Goal: Task Accomplishment & Management: Manage account settings

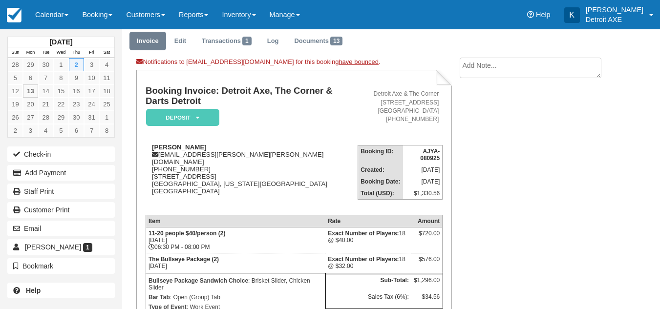
scroll to position [32, 0]
drag, startPoint x: 54, startPoint y: 39, endPoint x: 60, endPoint y: 15, distance: 24.6
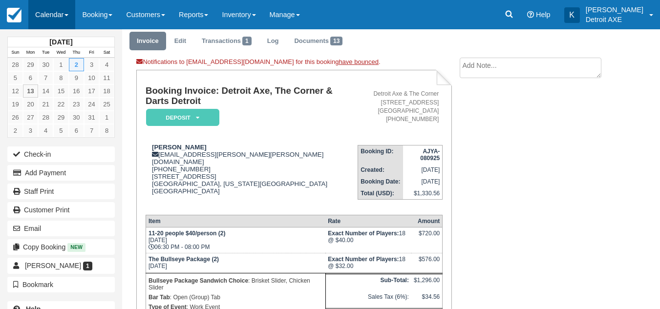
click at [68, 16] on span at bounding box center [66, 15] width 4 height 2
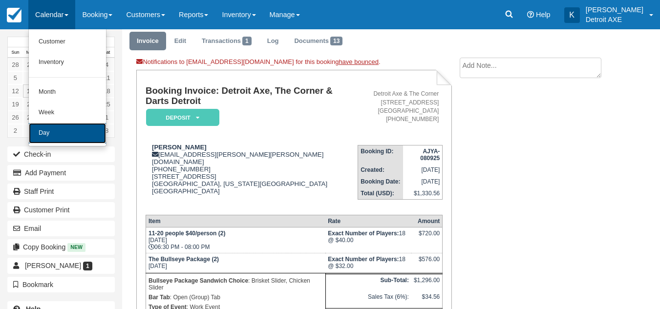
click at [57, 127] on link "Day" at bounding box center [67, 133] width 77 height 21
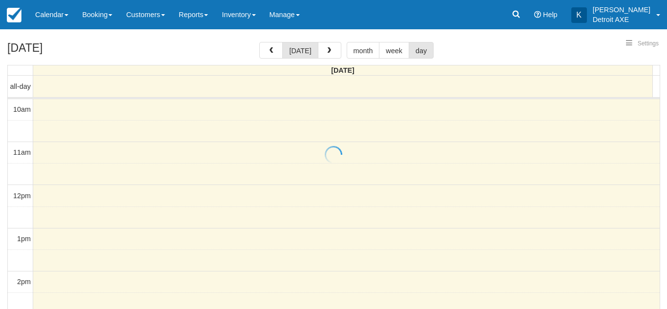
select select
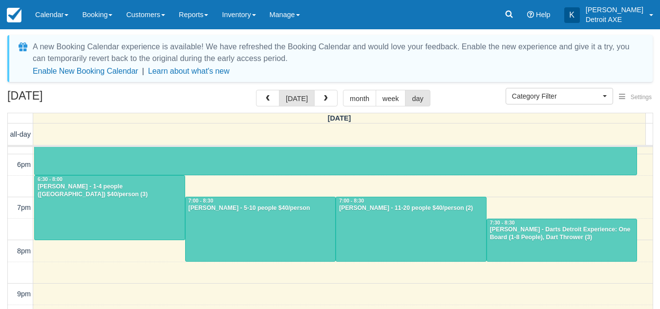
scroll to position [338, 0]
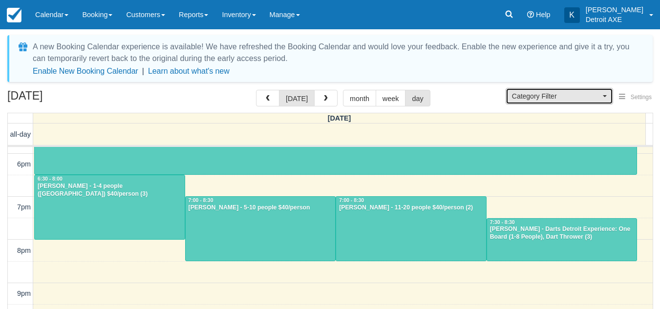
click at [561, 93] on span "Category Filter" at bounding box center [556, 96] width 88 height 10
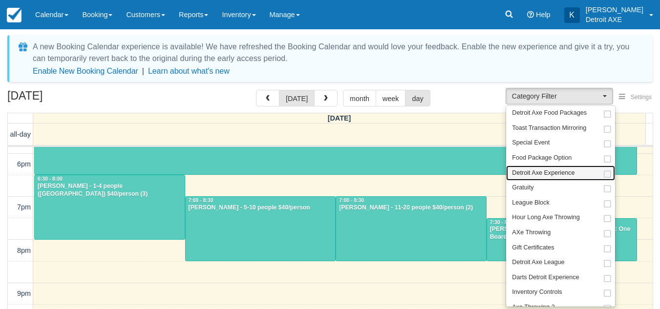
click at [553, 172] on span "Detroit Axe Experience" at bounding box center [543, 173] width 62 height 9
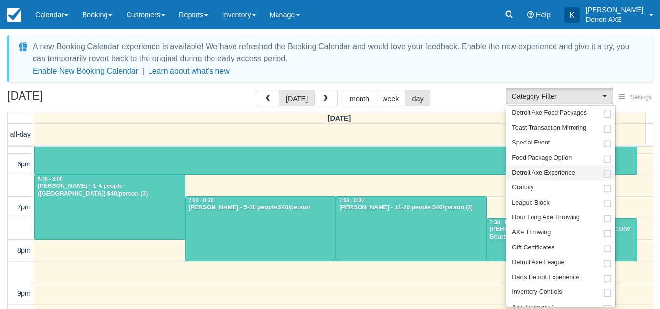
select select "14"
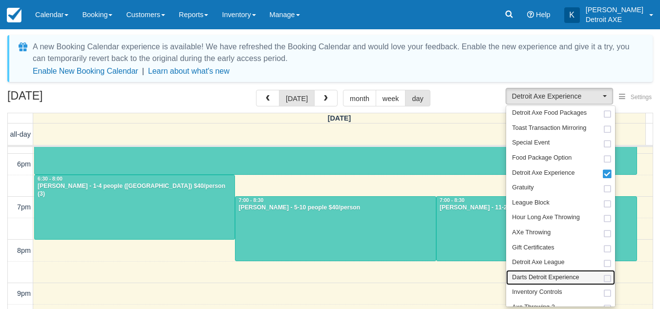
click at [557, 277] on span "Darts Detroit Experience" at bounding box center [545, 277] width 67 height 9
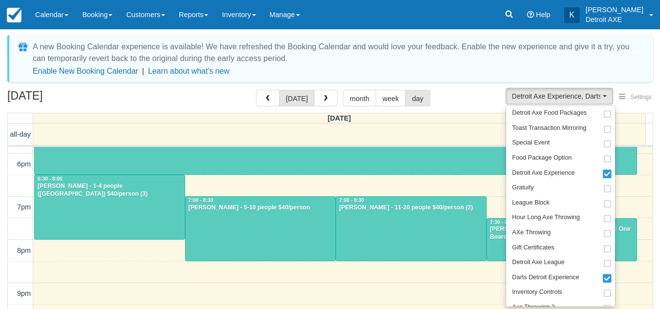
click at [463, 101] on div "October 13, 2025 today month week day" at bounding box center [329, 100] width 645 height 21
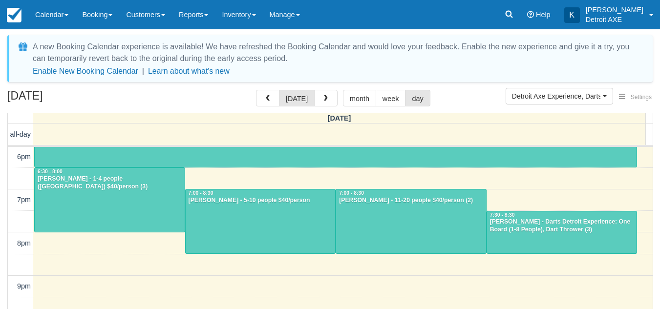
scroll to position [346, 0]
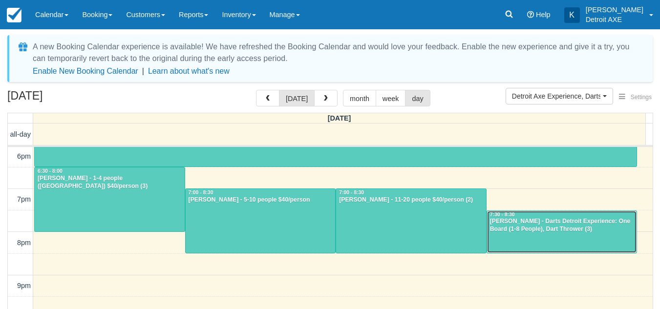
click at [572, 226] on div "Nicole Stano Hoppe - Darts Detroit Experience: One Board (1-8 People), Dart Thr…" at bounding box center [561, 226] width 145 height 16
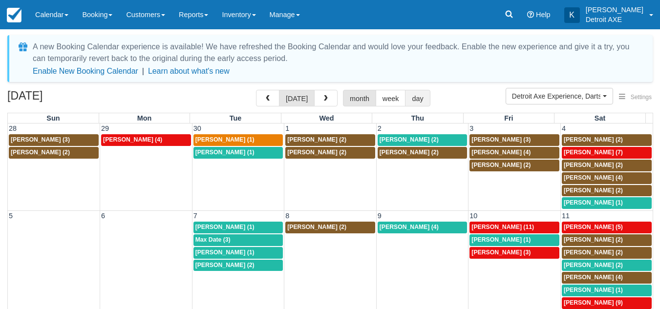
click at [416, 98] on button "day" at bounding box center [417, 98] width 25 height 17
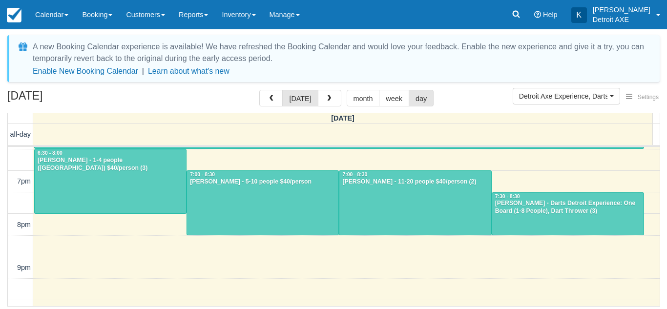
scroll to position [365, 0]
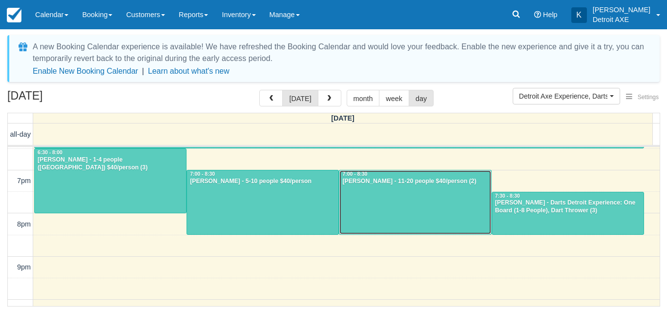
click at [390, 212] on div at bounding box center [414, 202] width 151 height 64
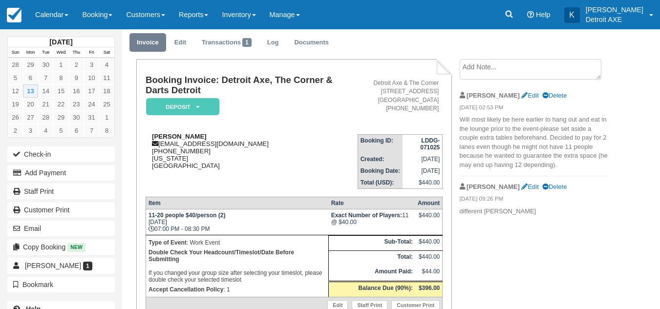
scroll to position [31, 0]
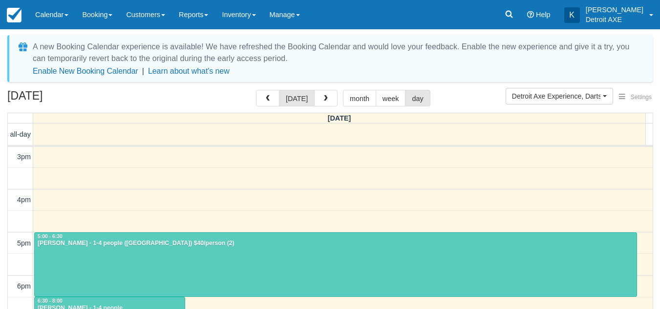
scroll to position [370, 0]
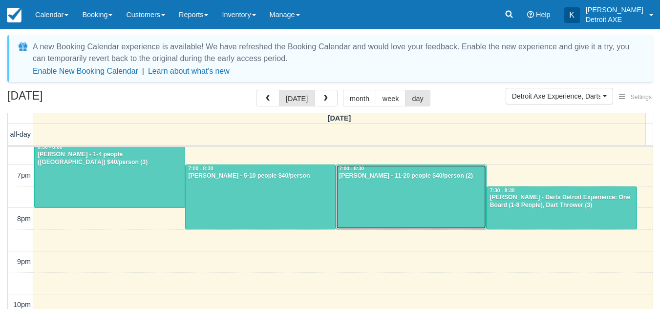
click at [417, 191] on div at bounding box center [411, 197] width 150 height 64
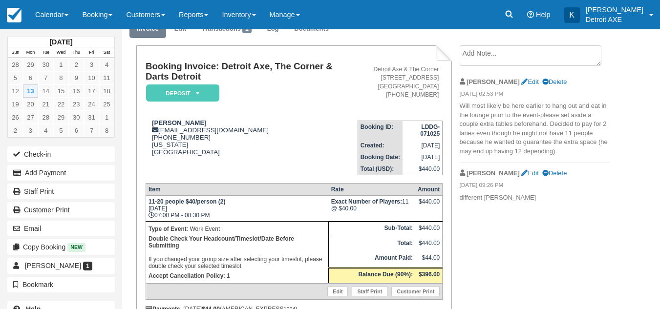
scroll to position [47, 0]
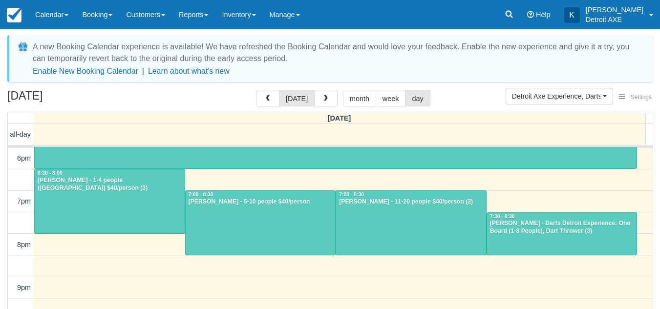
scroll to position [341, 0]
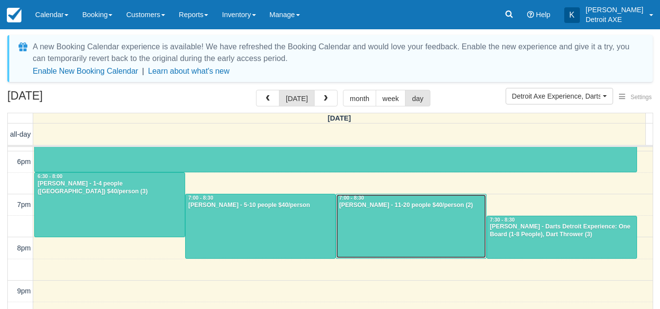
click at [385, 228] on div at bounding box center [411, 226] width 150 height 64
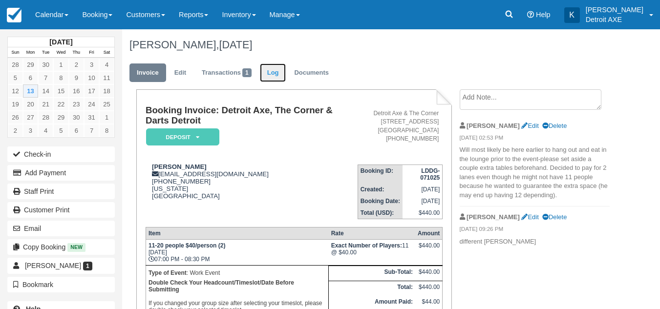
click at [274, 75] on link "Log" at bounding box center [273, 72] width 26 height 19
click at [49, 27] on link "Calendar" at bounding box center [51, 14] width 47 height 29
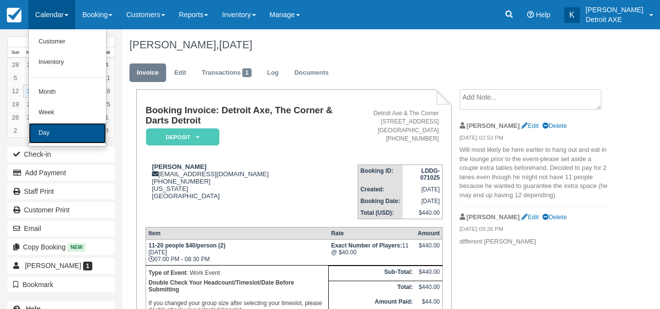
click at [54, 142] on link "Day" at bounding box center [67, 133] width 77 height 21
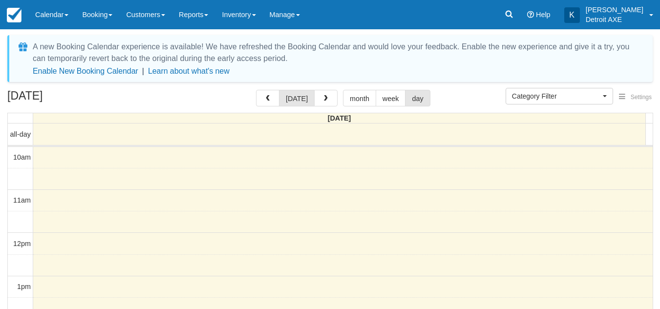
select select
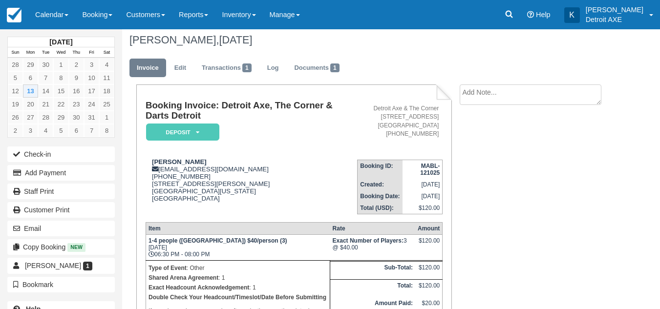
scroll to position [4, 0]
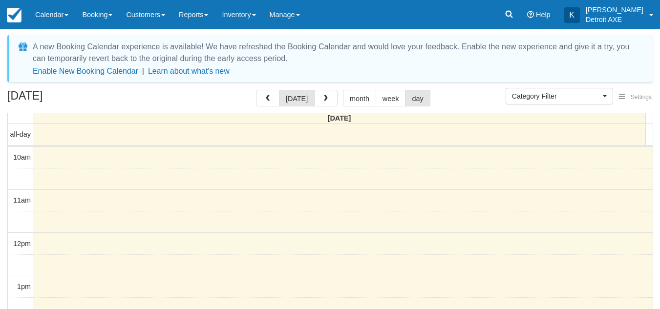
select select
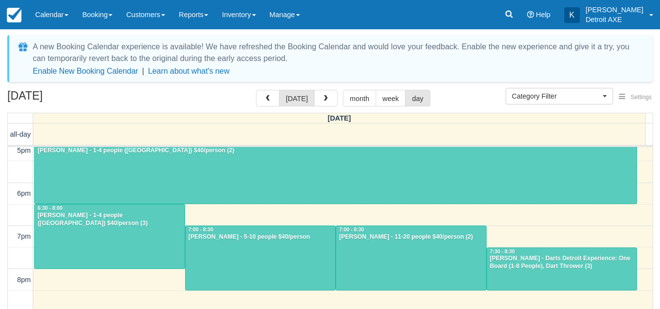
scroll to position [310, 0]
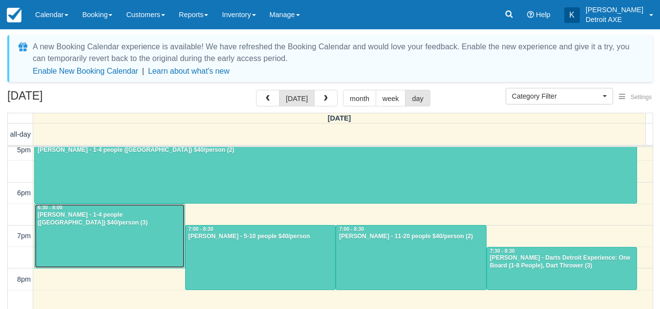
click at [109, 223] on div "Sarah James - 1-4 people (Shared Arena) $40/person (3)" at bounding box center [109, 219] width 145 height 16
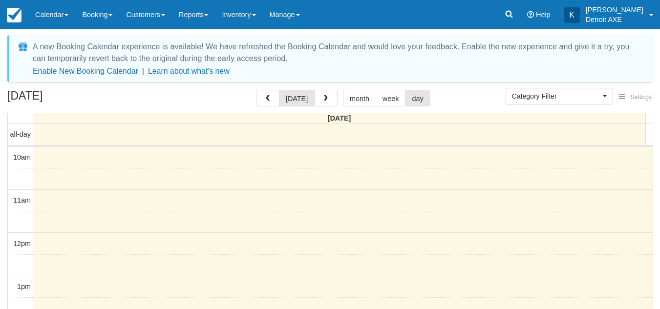
select select
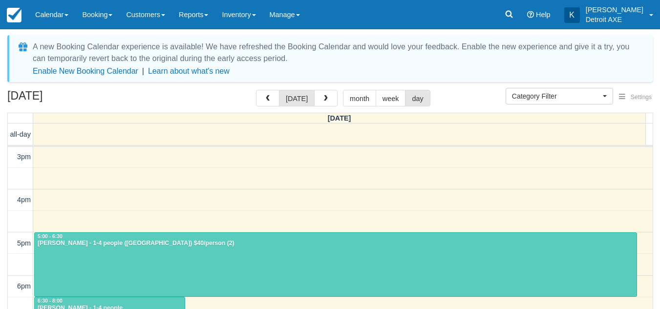
scroll to position [370, 0]
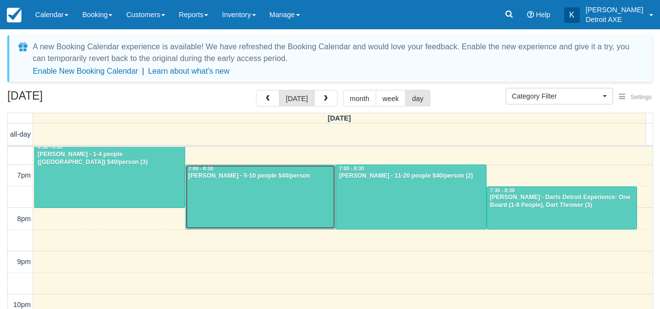
click at [266, 185] on div at bounding box center [261, 197] width 150 height 64
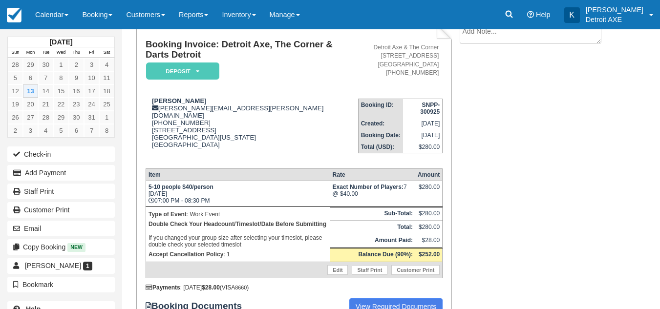
scroll to position [66, 0]
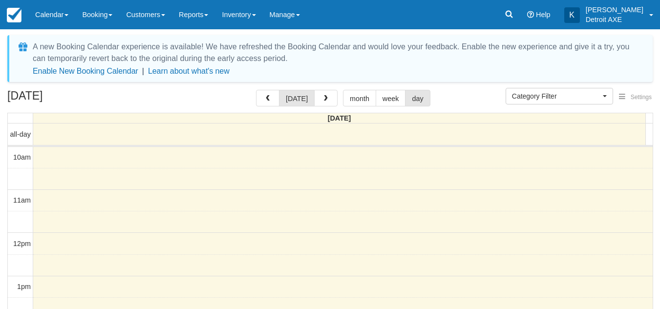
select select
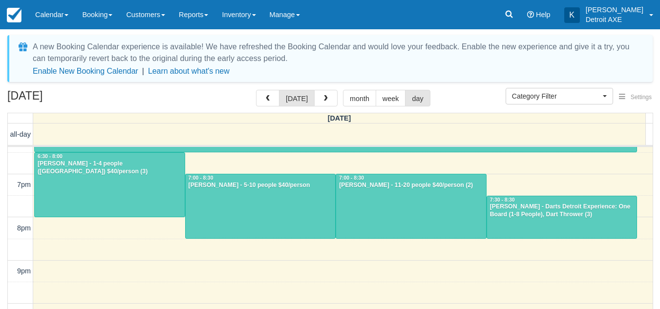
scroll to position [361, 0]
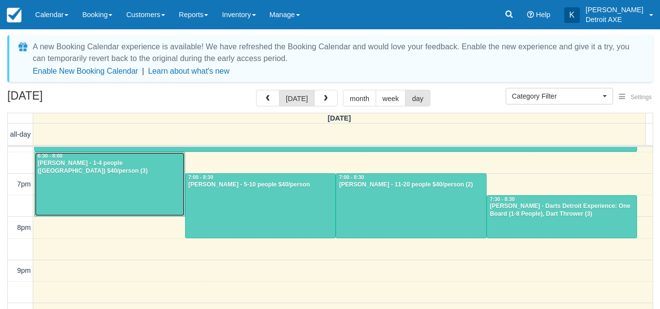
click at [156, 180] on div at bounding box center [110, 184] width 150 height 64
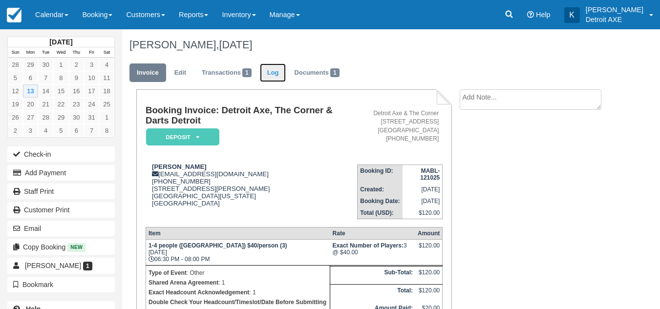
click at [272, 74] on link "Log" at bounding box center [273, 72] width 26 height 19
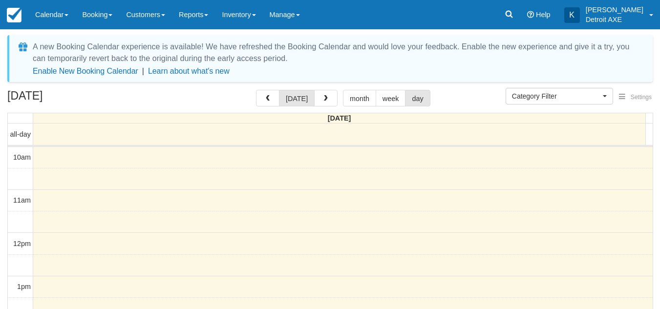
select select
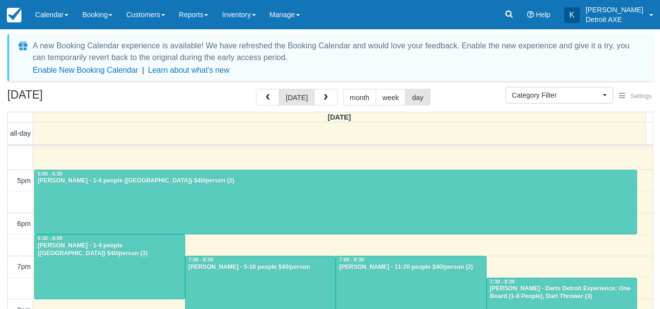
scroll to position [278, 0]
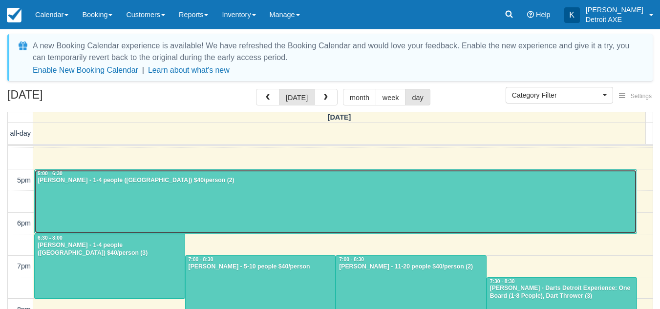
click at [193, 199] on div at bounding box center [335, 202] width 601 height 64
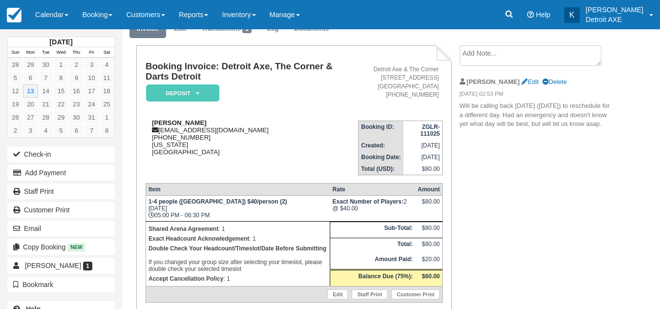
scroll to position [44, 0]
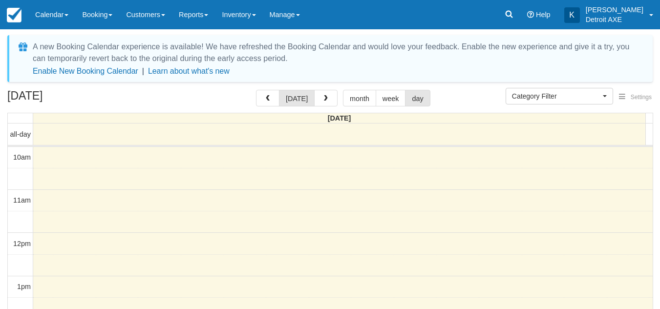
select select
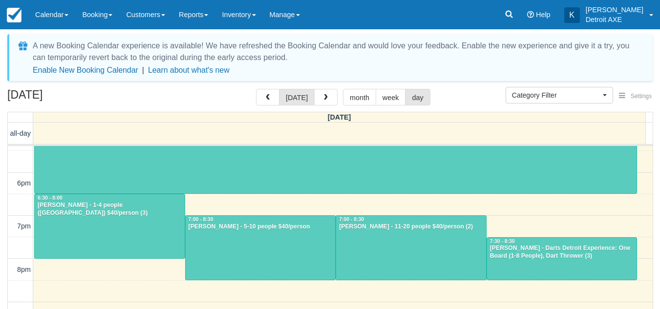
scroll to position [305, 0]
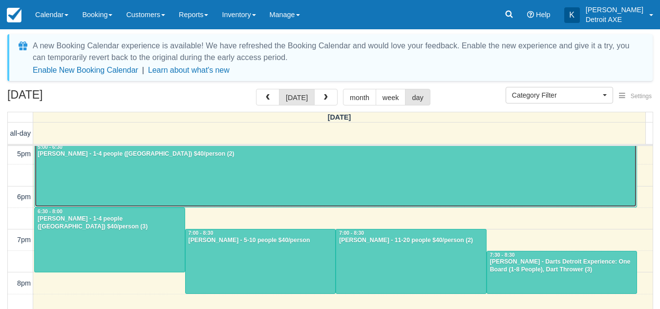
click at [223, 188] on div at bounding box center [335, 176] width 601 height 64
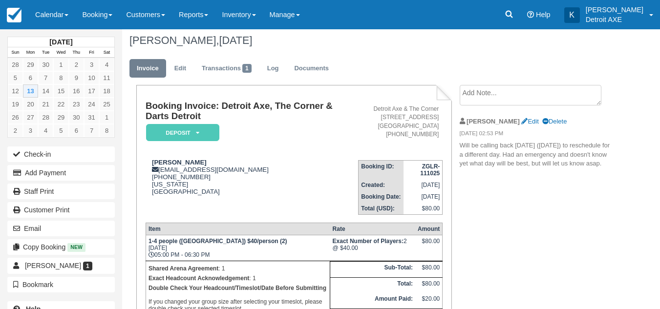
scroll to position [5, 0]
click at [267, 70] on link "Log" at bounding box center [273, 68] width 26 height 19
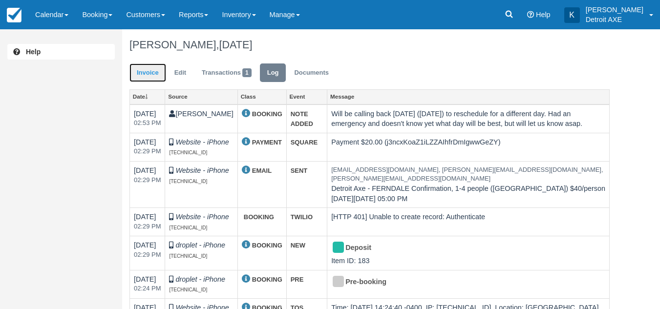
click at [154, 76] on link "Invoice" at bounding box center [147, 72] width 37 height 19
click at [31, 7] on link "Calendar" at bounding box center [51, 14] width 47 height 29
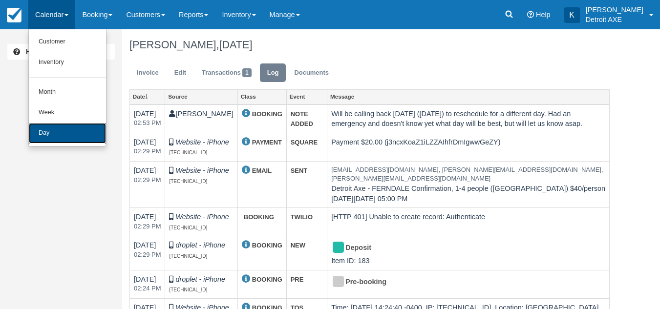
click at [65, 129] on link "Day" at bounding box center [67, 133] width 77 height 21
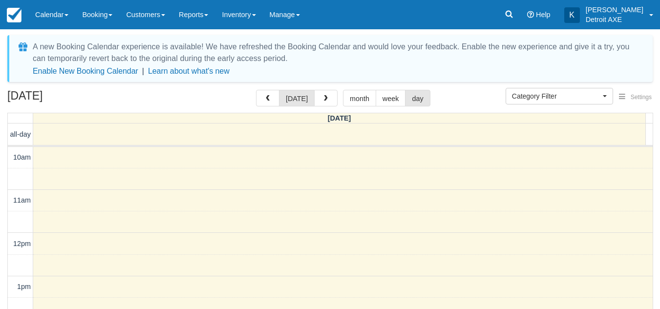
select select
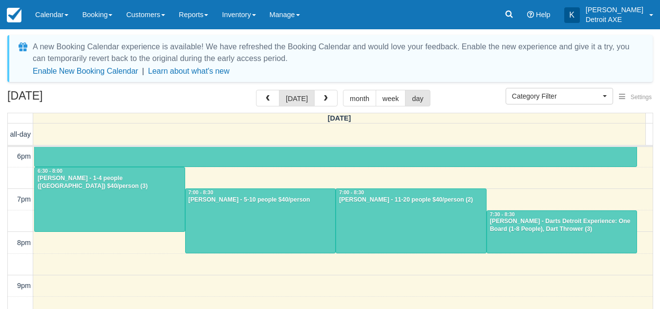
scroll to position [341, 0]
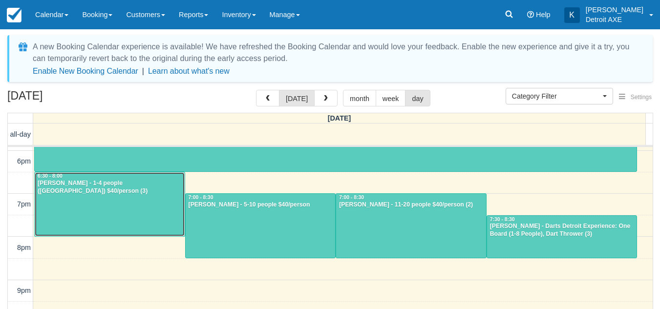
click at [91, 201] on div at bounding box center [110, 204] width 150 height 64
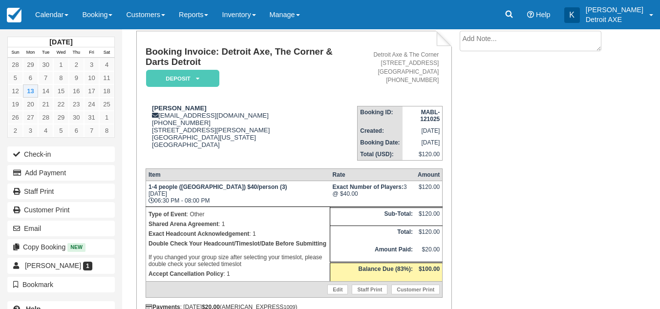
scroll to position [59, 0]
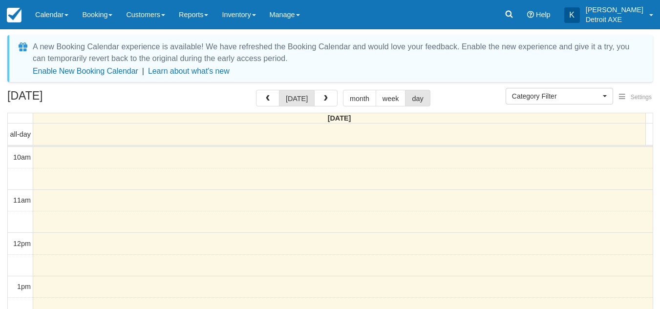
select select
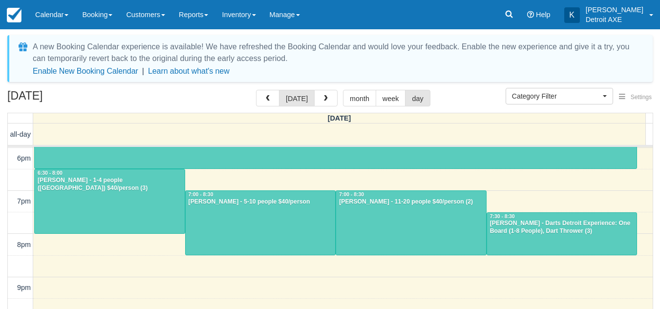
scroll to position [345, 0]
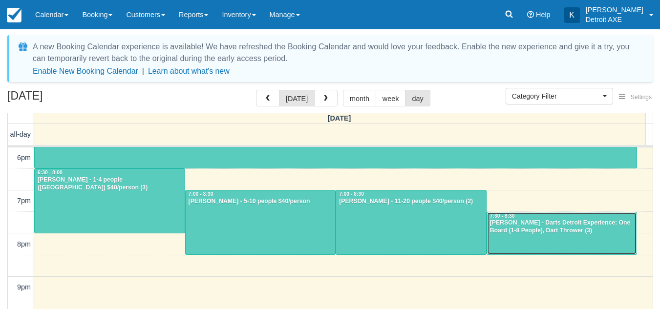
click at [533, 225] on div "Nicole Stano Hoppe - Darts Detroit Experience: One Board (1-8 People), Dart Thr…" at bounding box center [561, 227] width 145 height 16
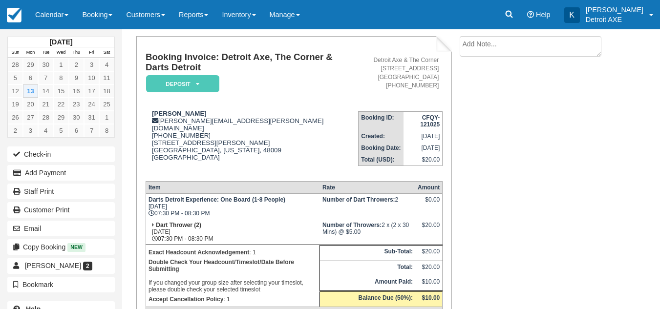
scroll to position [97, 0]
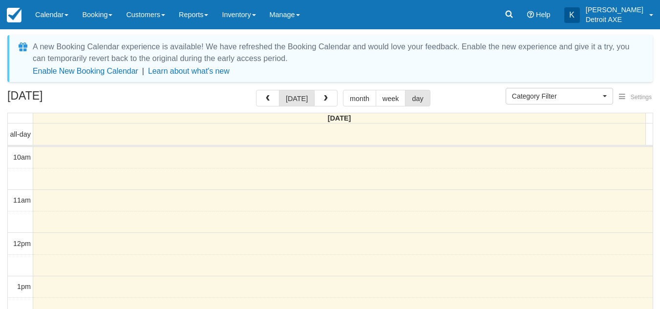
select select
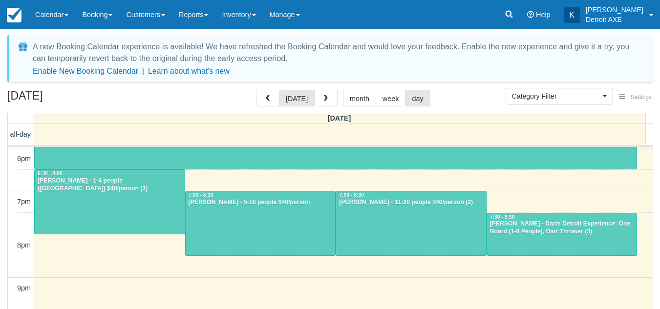
scroll to position [344, 0]
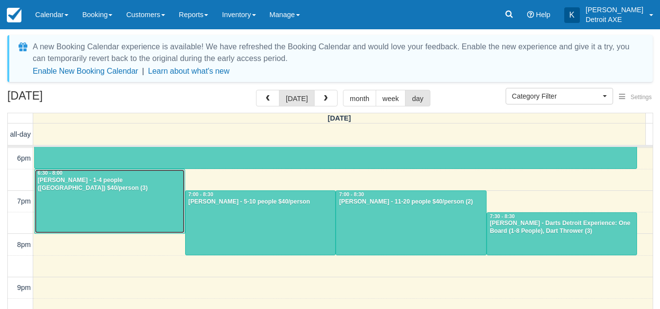
click at [142, 198] on div at bounding box center [110, 201] width 150 height 64
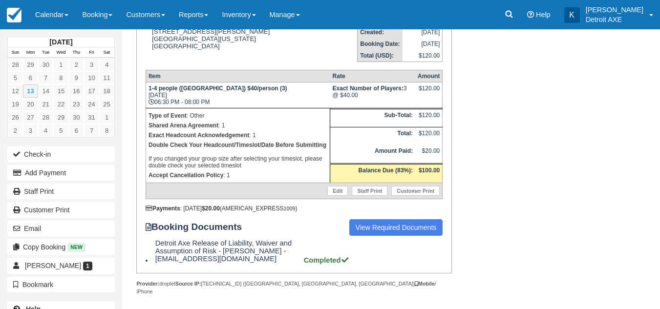
scroll to position [87, 0]
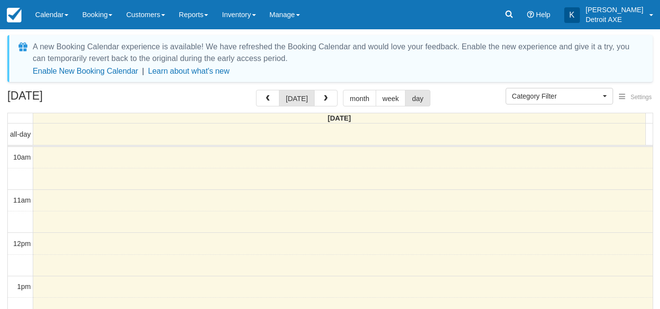
select select
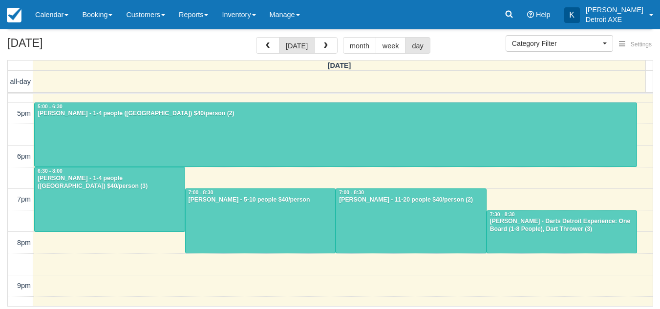
scroll to position [293, 0]
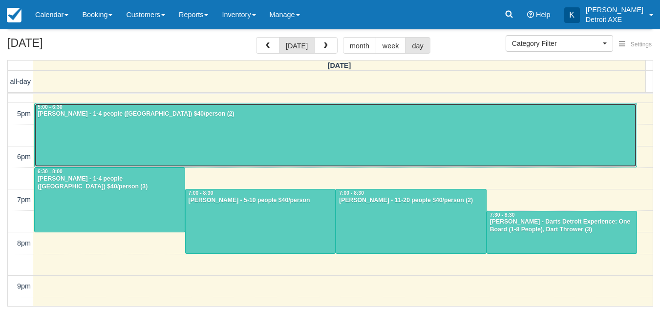
click at [274, 135] on div at bounding box center [335, 135] width 601 height 64
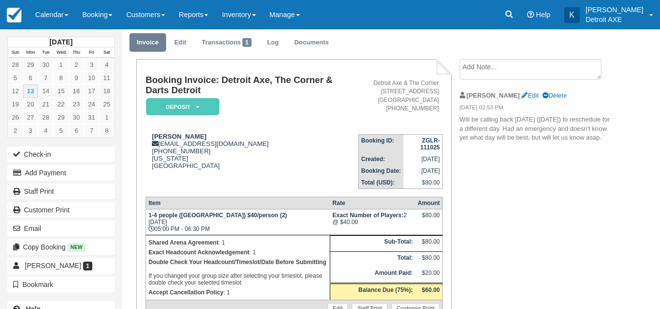
scroll to position [30, 0]
click at [320, 48] on link "Documents" at bounding box center [311, 43] width 49 height 19
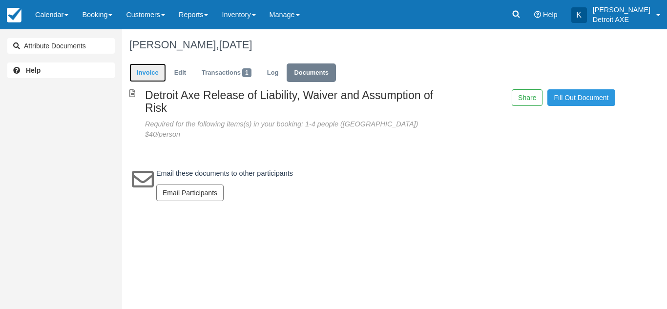
click at [154, 77] on link "Invoice" at bounding box center [147, 72] width 37 height 19
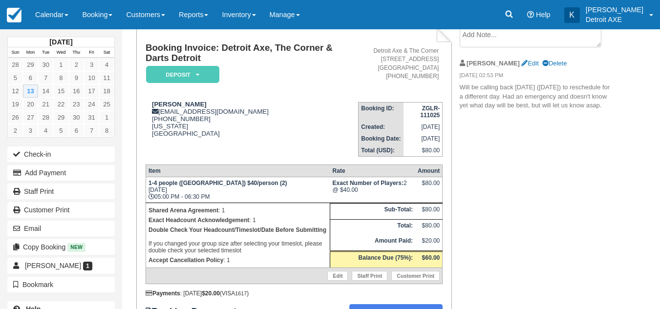
scroll to position [62, 0]
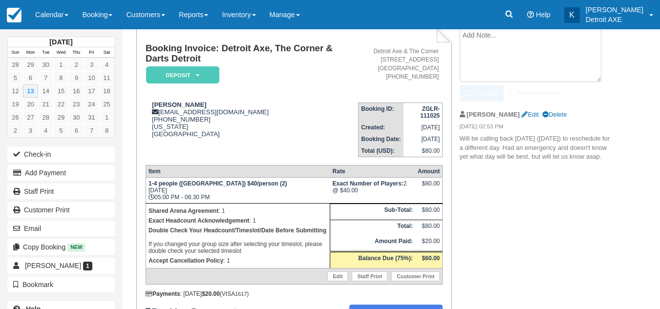
click at [514, 39] on textarea at bounding box center [530, 54] width 142 height 55
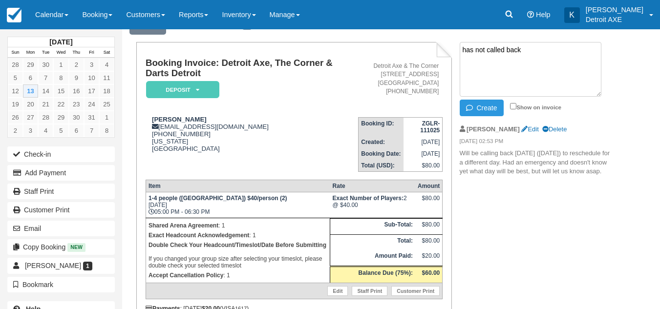
scroll to position [47, 0]
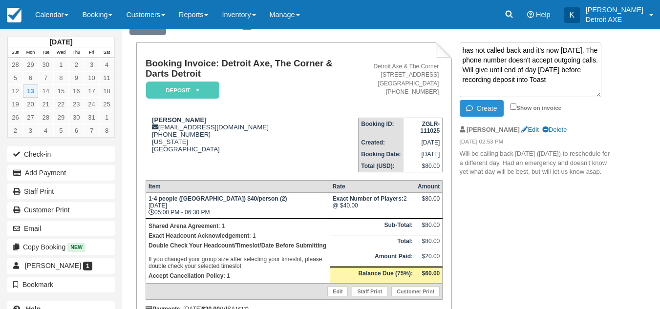
type textarea "has not called back and it's now monday. The phone number doesn't accept outgoi…"
click at [468, 102] on button "Create" at bounding box center [481, 108] width 44 height 17
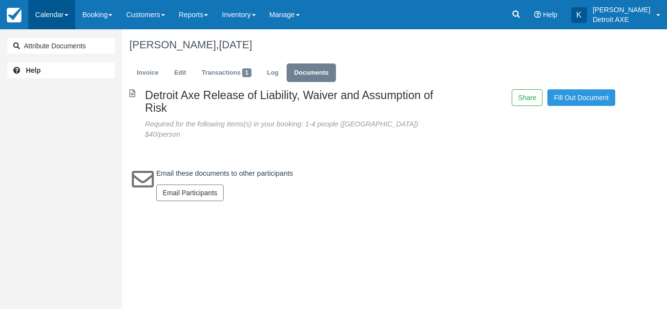
click at [75, 23] on link "Calendar" at bounding box center [51, 14] width 47 height 29
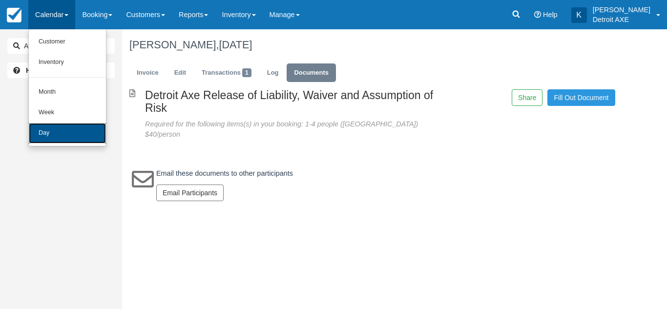
click at [65, 132] on link "Day" at bounding box center [67, 133] width 77 height 21
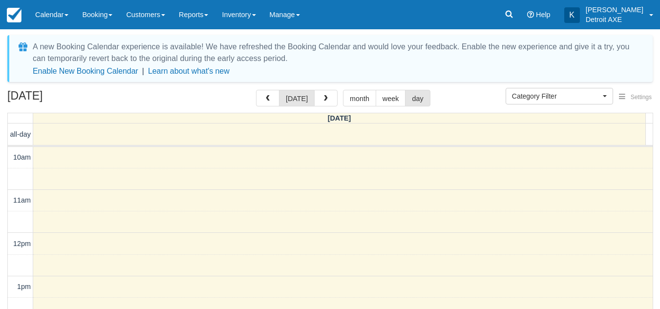
select select
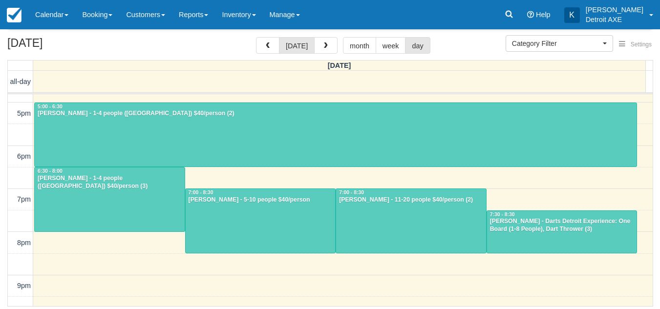
scroll to position [293, 0]
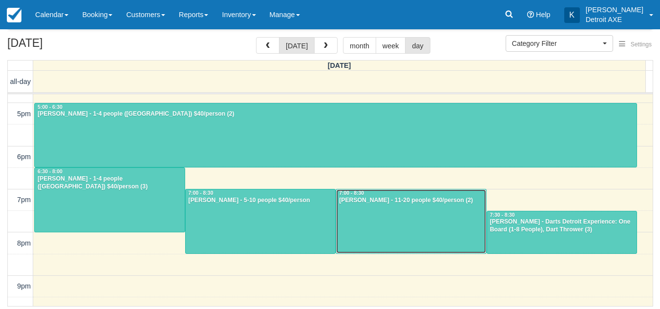
click at [380, 225] on div at bounding box center [411, 221] width 150 height 64
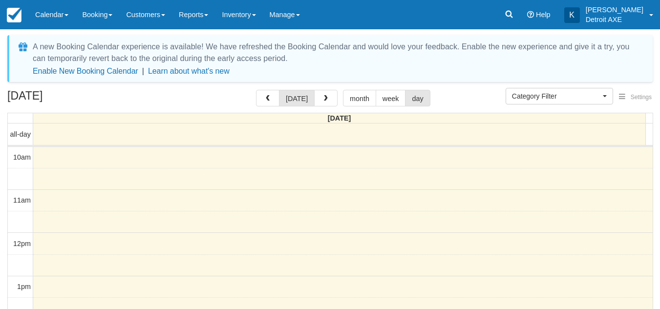
select select
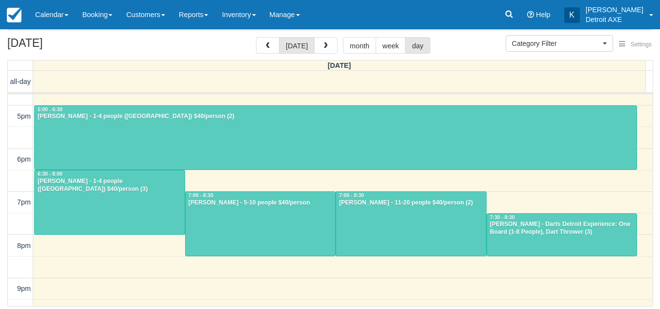
scroll to position [291, 0]
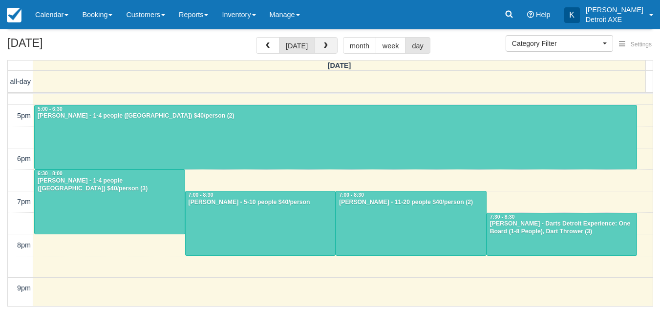
click at [322, 41] on button "button" at bounding box center [325, 45] width 23 height 17
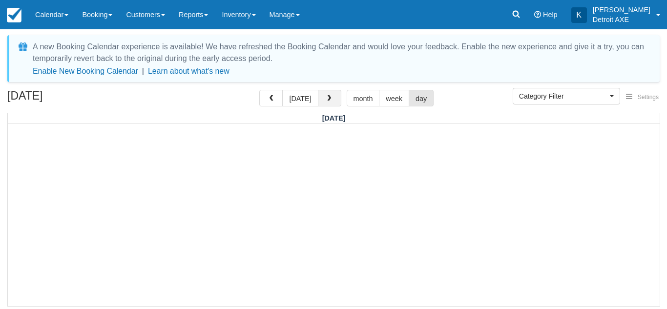
click at [331, 99] on button "button" at bounding box center [329, 98] width 23 height 17
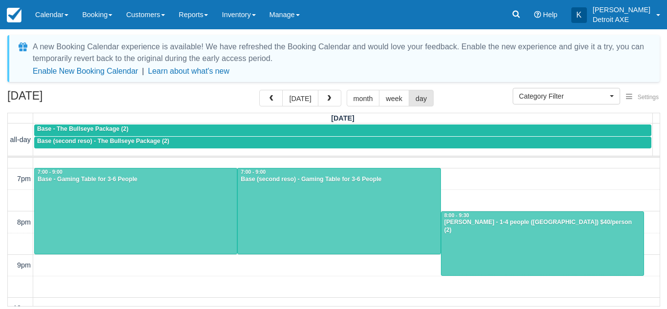
scroll to position [378, 0]
click at [331, 99] on button "button" at bounding box center [329, 98] width 23 height 17
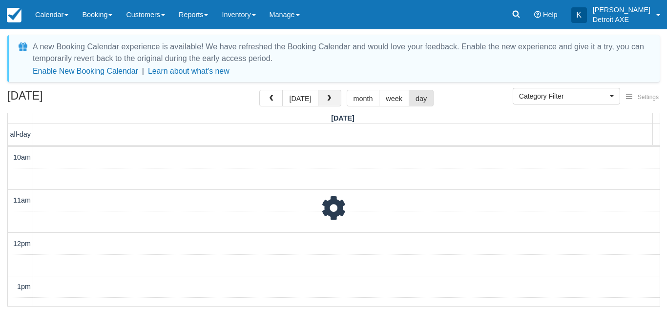
scroll to position [259, 0]
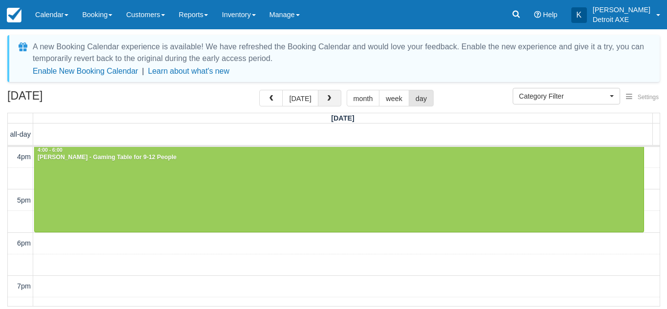
click at [330, 99] on span "button" at bounding box center [329, 98] width 7 height 7
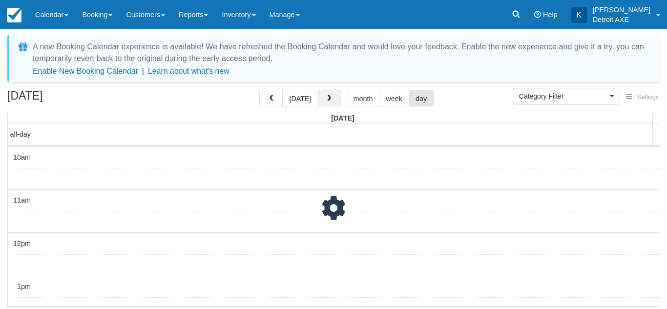
scroll to position [259, 0]
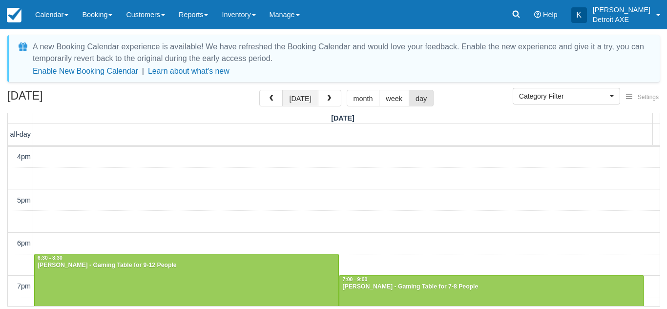
click at [302, 101] on button "[DATE]" at bounding box center [300, 98] width 36 height 17
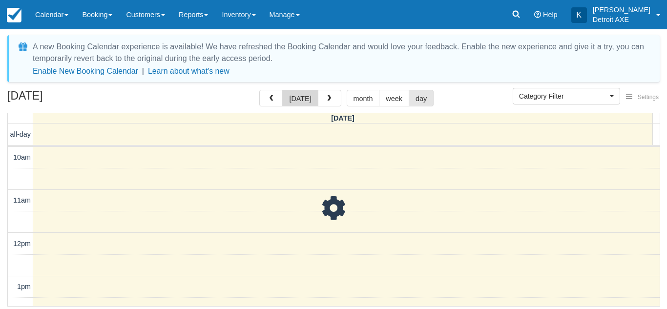
scroll to position [259, 0]
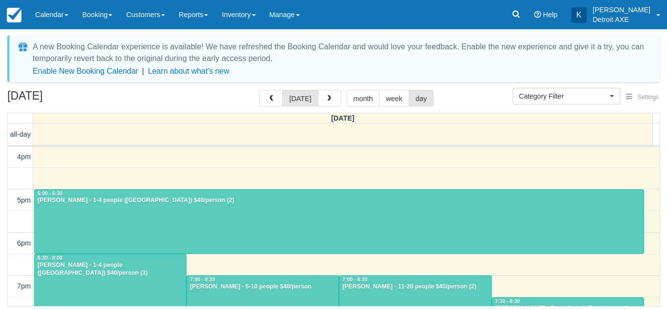
click at [237, 94] on div "October 13, 2025 today month week day" at bounding box center [333, 100] width 652 height 21
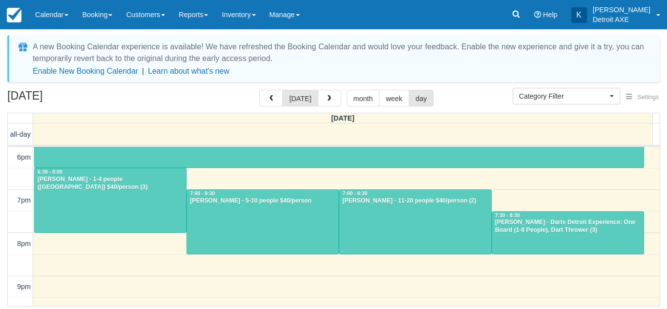
scroll to position [346, 0]
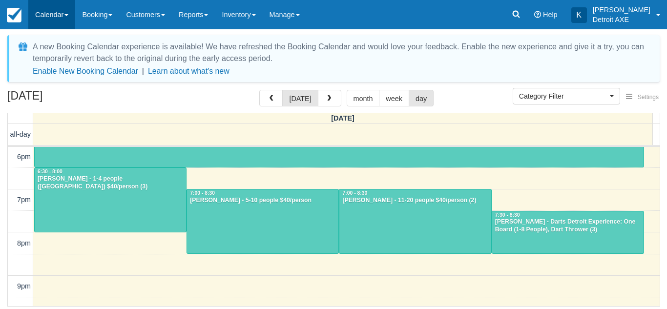
click at [65, 17] on link "Calendar" at bounding box center [51, 14] width 47 height 29
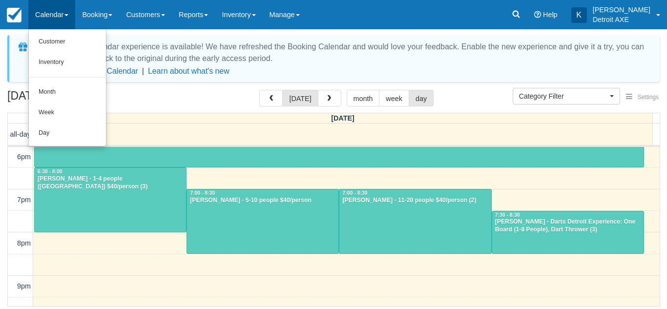
click at [150, 97] on div "October 13, 2025 today month week day" at bounding box center [333, 100] width 652 height 21
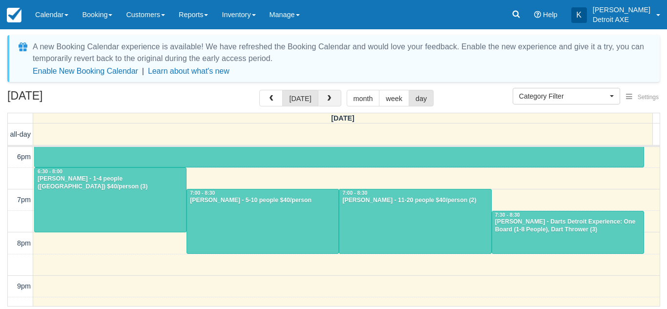
click at [331, 90] on button "button" at bounding box center [329, 98] width 23 height 17
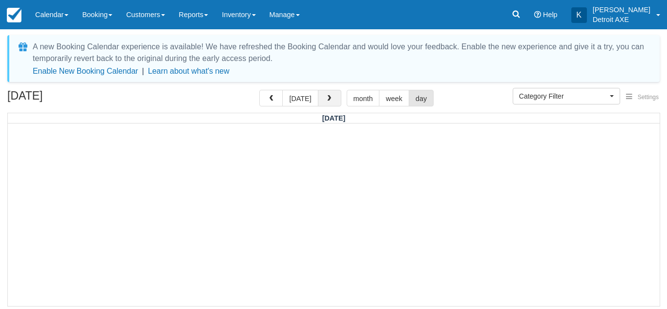
click at [331, 90] on button "button" at bounding box center [329, 98] width 23 height 17
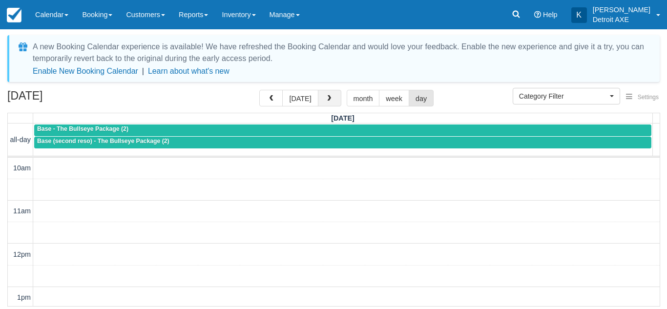
scroll to position [259, 0]
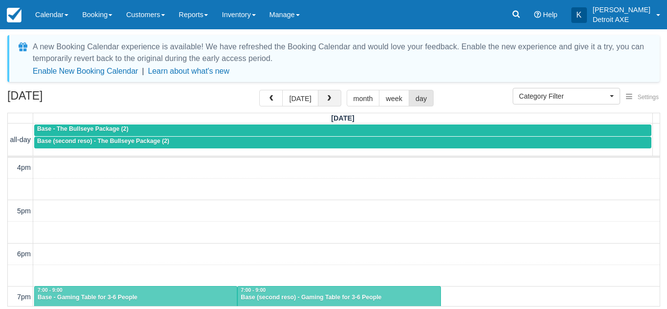
click at [331, 90] on button "button" at bounding box center [329, 98] width 23 height 17
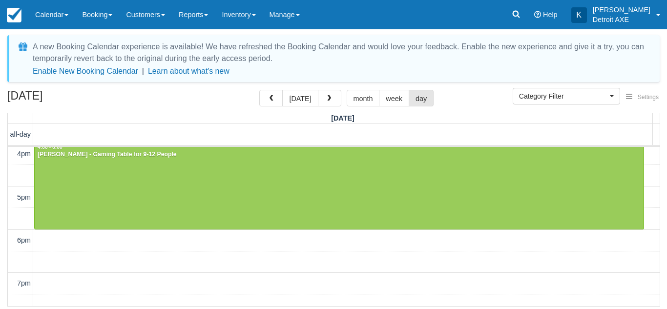
scroll to position [263, 0]
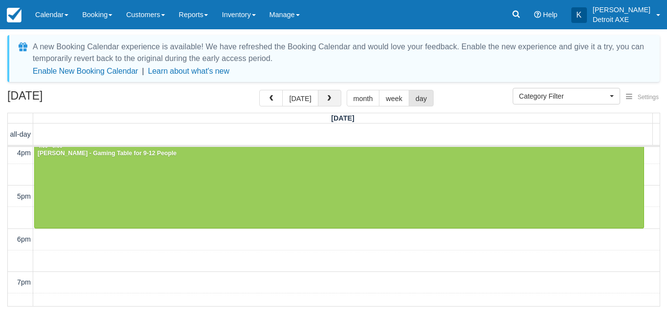
click at [326, 96] on span "button" at bounding box center [329, 98] width 7 height 7
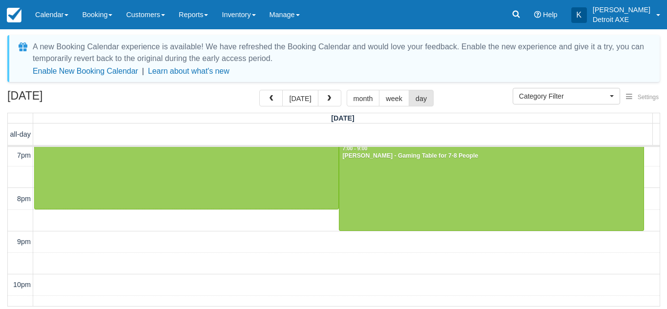
scroll to position [393, 0]
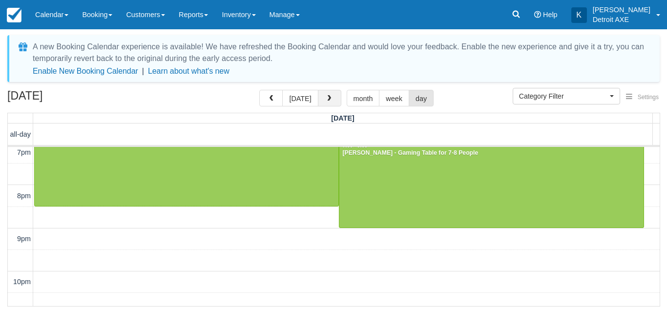
click at [332, 102] on button "button" at bounding box center [329, 98] width 23 height 17
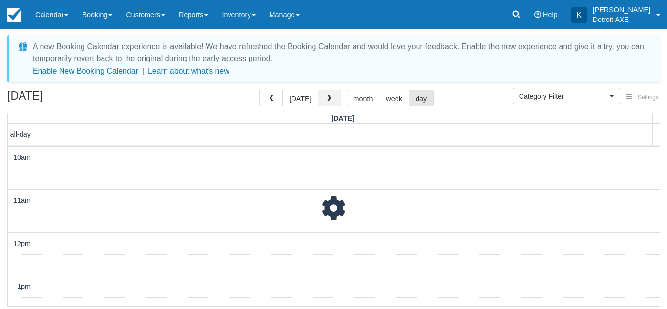
scroll to position [259, 0]
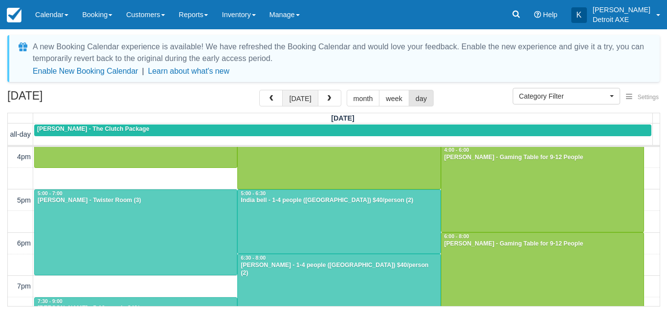
click at [302, 102] on button "today" at bounding box center [300, 98] width 36 height 17
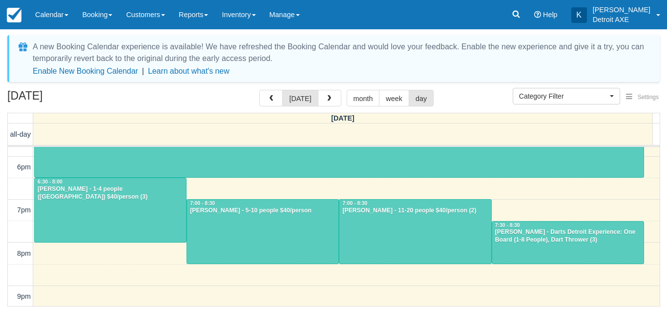
scroll to position [353, 0]
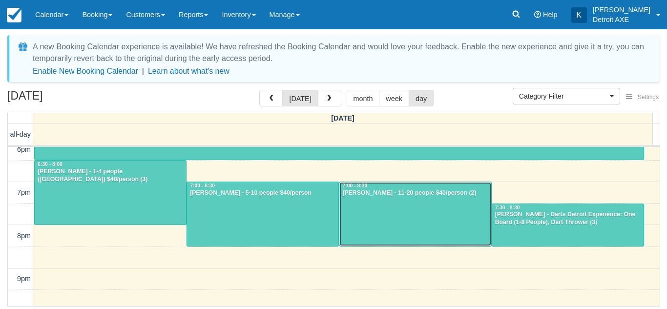
click at [416, 214] on div at bounding box center [414, 214] width 151 height 64
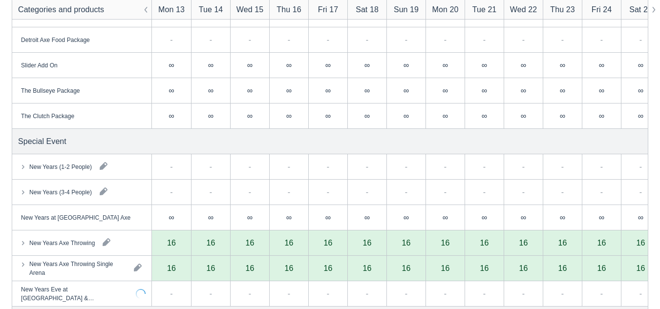
scroll to position [246, 0]
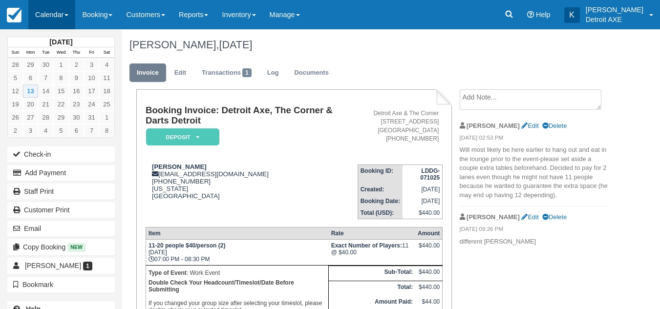
click at [43, 6] on link "Calendar" at bounding box center [51, 14] width 47 height 29
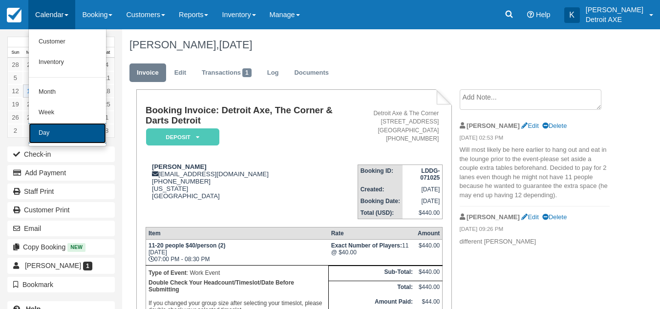
click at [51, 132] on link "Day" at bounding box center [67, 133] width 77 height 21
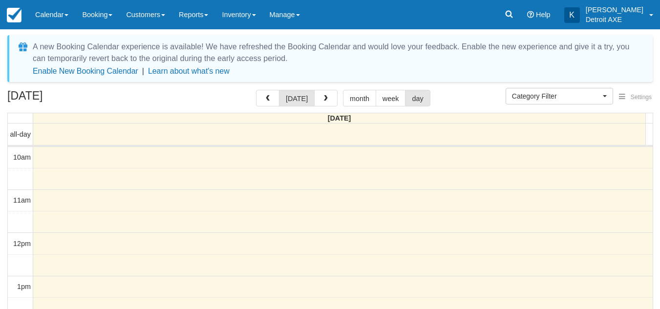
select select
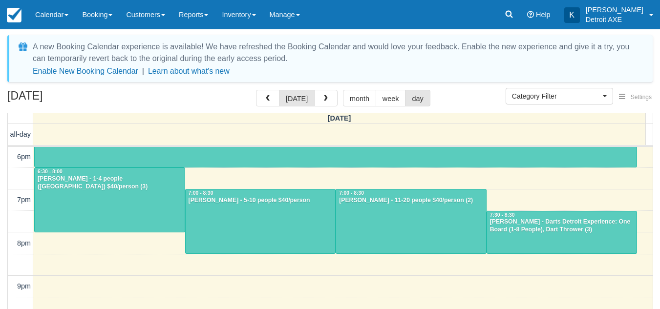
scroll to position [346, 0]
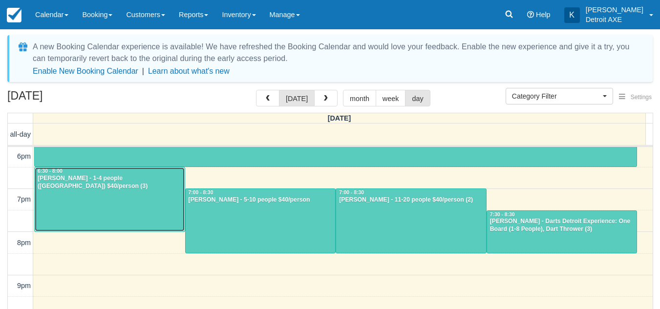
click at [137, 205] on div at bounding box center [110, 199] width 150 height 64
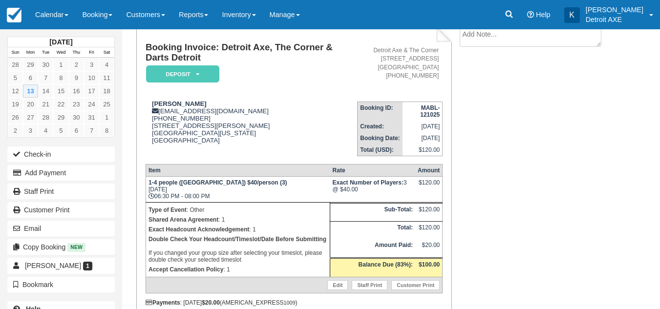
scroll to position [64, 0]
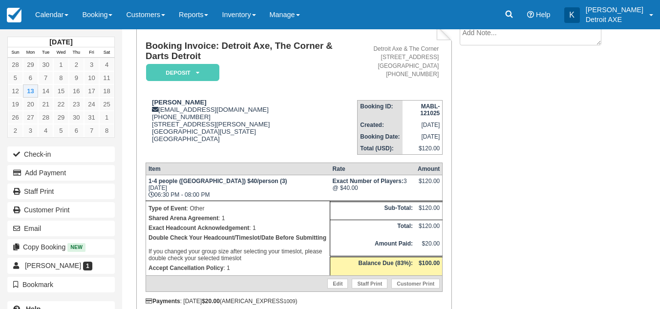
click at [533, 147] on div "Booking Invoice: Detroit Axe, The Corner & Darts Detroit Deposit   Pending Rese…" at bounding box center [369, 217] width 495 height 384
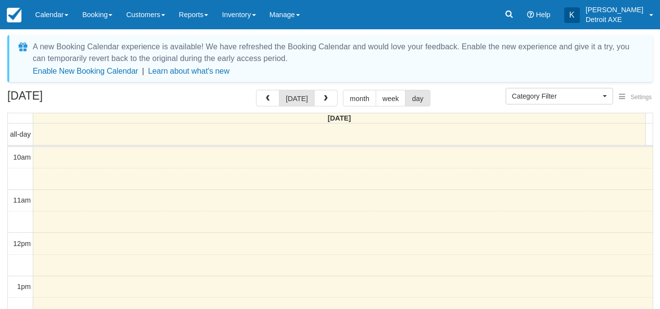
select select
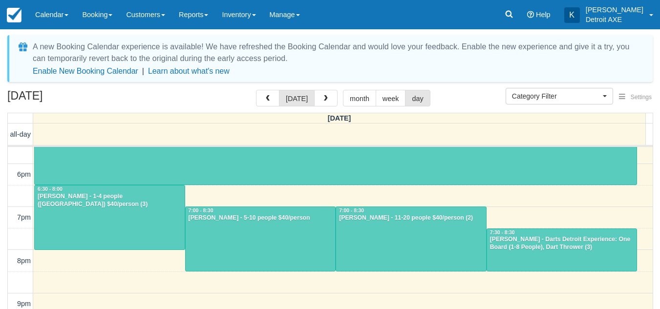
scroll to position [329, 0]
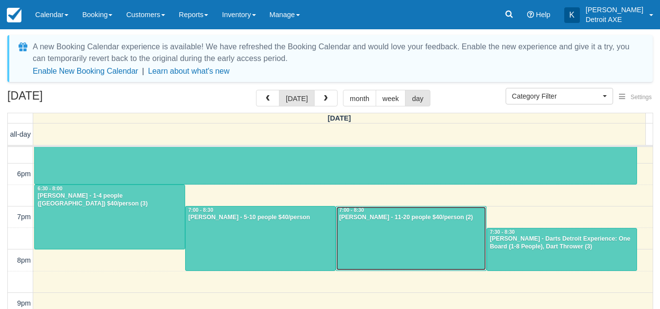
click at [406, 260] on div at bounding box center [411, 239] width 150 height 64
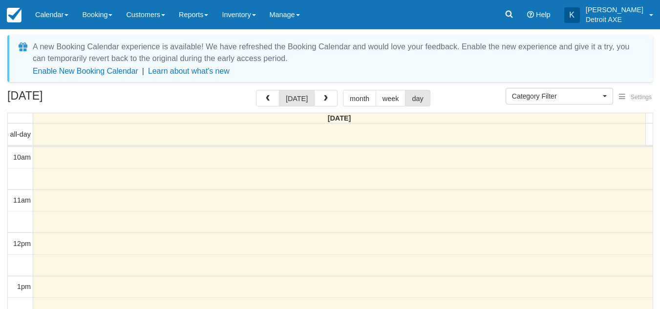
select select
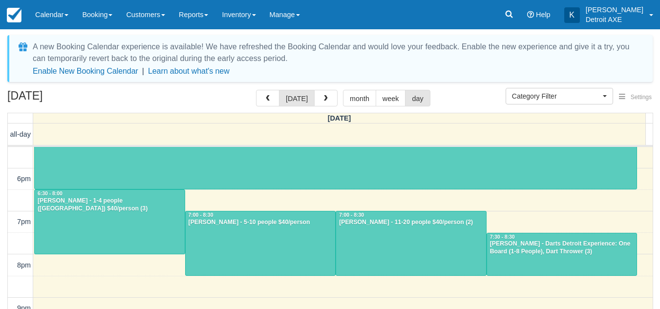
scroll to position [325, 0]
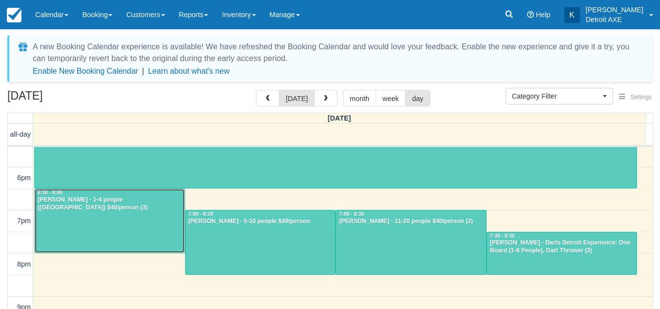
click at [110, 229] on div at bounding box center [110, 221] width 150 height 64
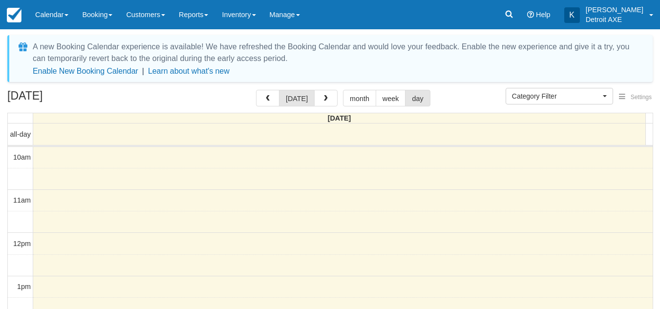
select select
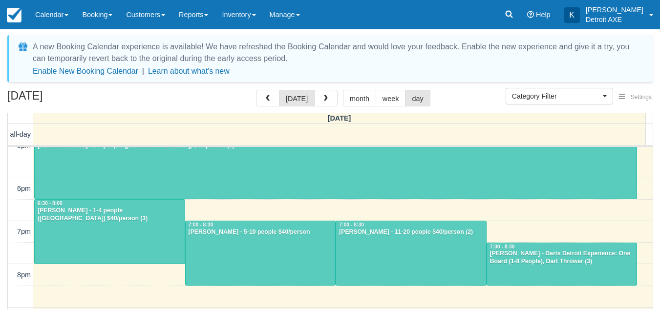
scroll to position [338, 0]
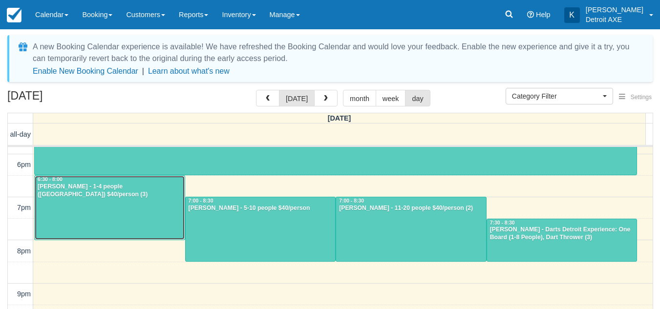
click at [115, 203] on div at bounding box center [110, 208] width 150 height 64
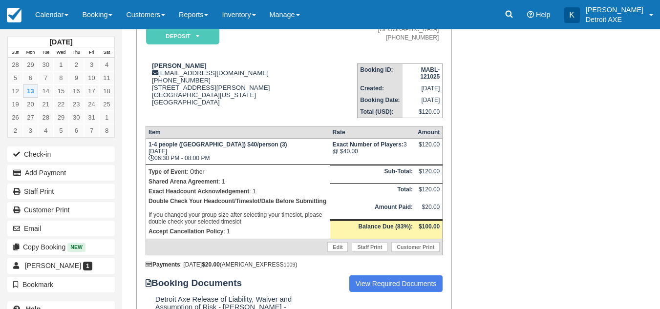
scroll to position [102, 0]
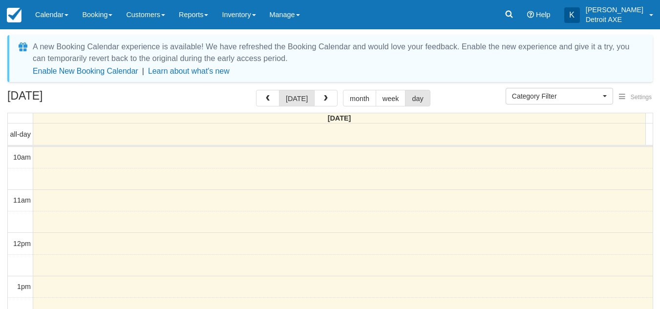
select select
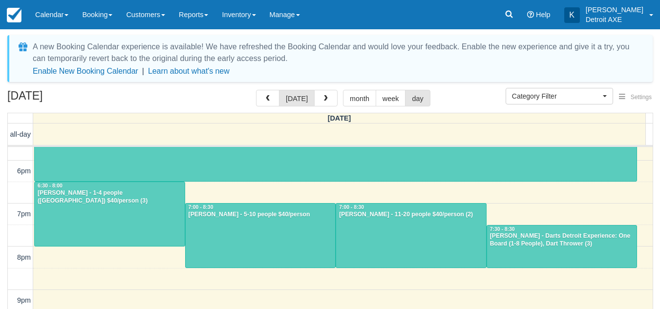
scroll to position [332, 0]
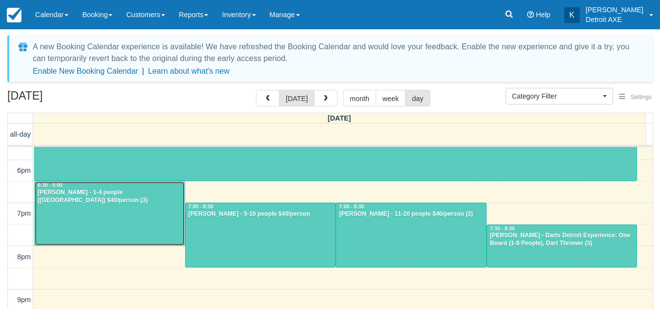
click at [112, 204] on div "Sarah James - 1-4 people (Shared Arena) $40/person (3)" at bounding box center [109, 197] width 145 height 16
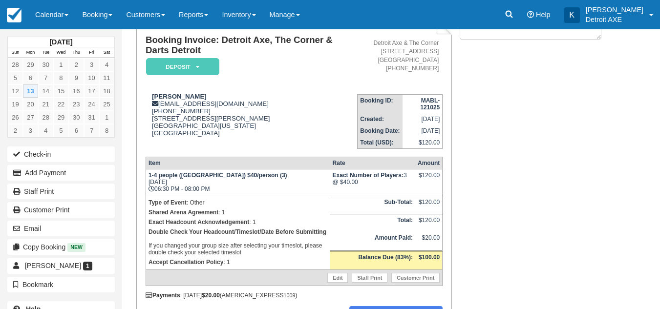
scroll to position [79, 0]
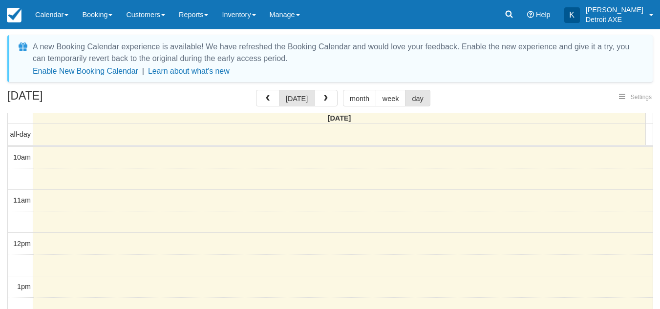
select select
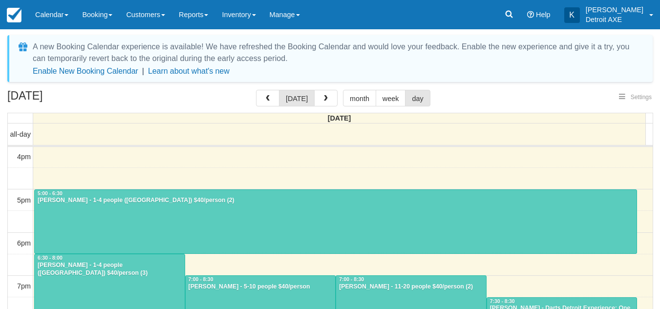
select select
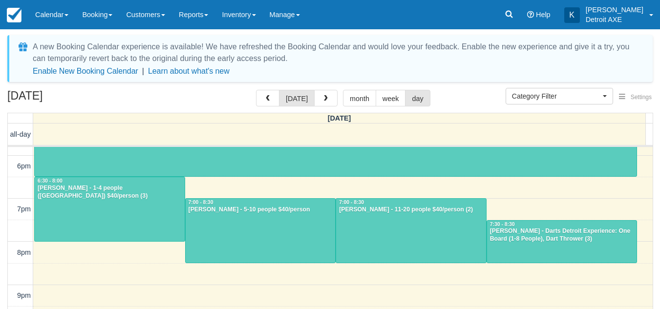
scroll to position [326, 0]
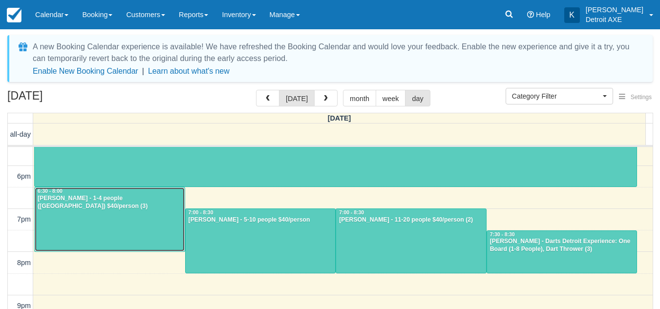
click at [110, 225] on div at bounding box center [110, 219] width 150 height 64
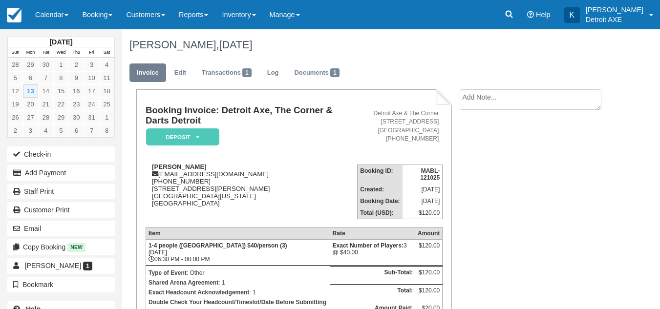
scroll to position [62, 0]
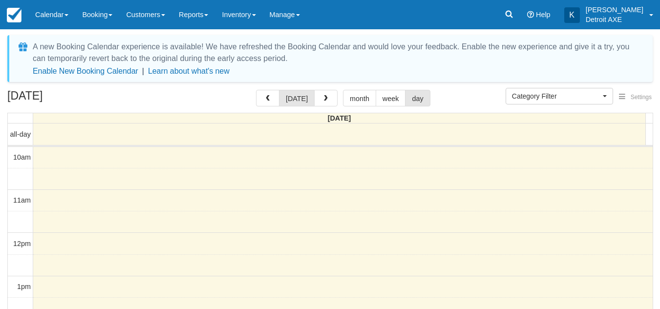
select select
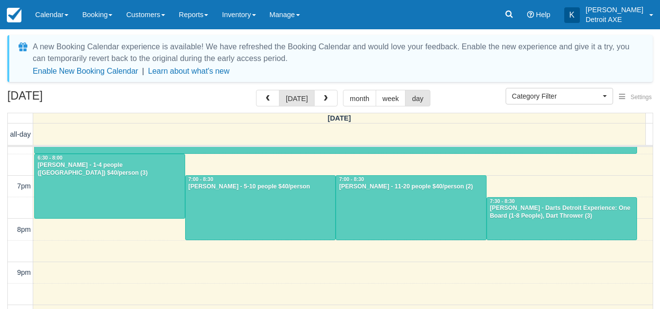
scroll to position [357, 0]
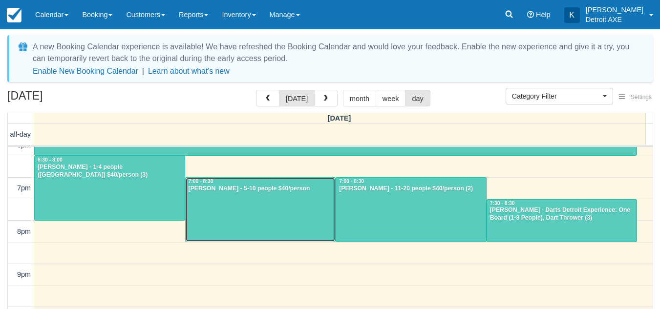
click at [230, 208] on div at bounding box center [261, 210] width 150 height 64
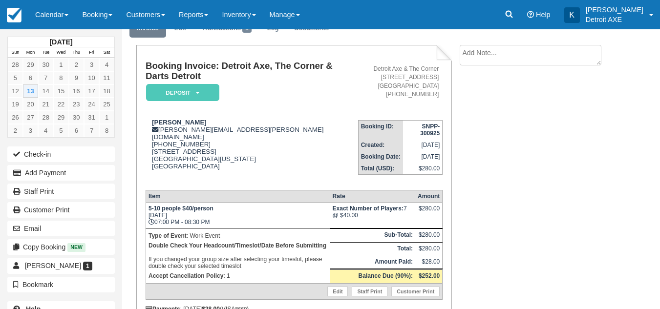
scroll to position [45, 0]
click at [45, 24] on link "Calendar" at bounding box center [51, 14] width 47 height 29
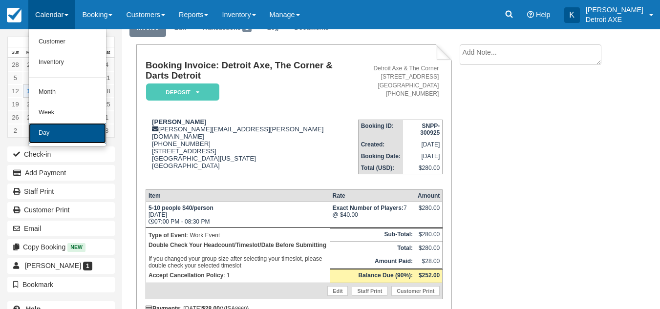
click at [47, 136] on link "Day" at bounding box center [67, 133] width 77 height 21
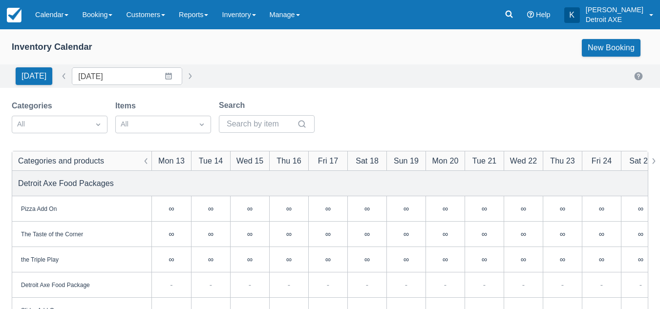
scroll to position [246, 0]
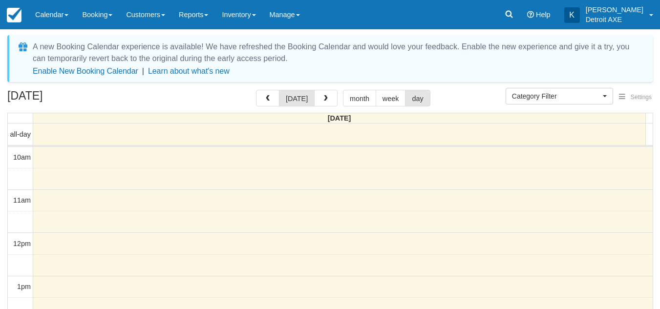
select select
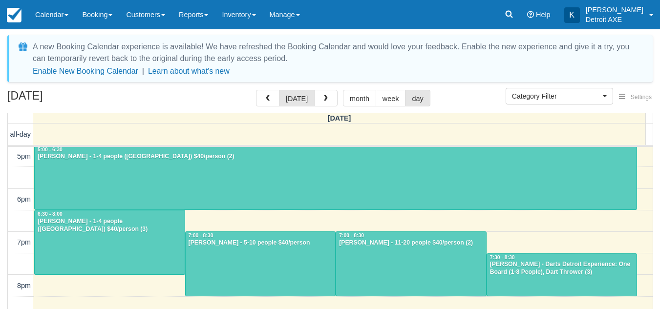
scroll to position [302, 0]
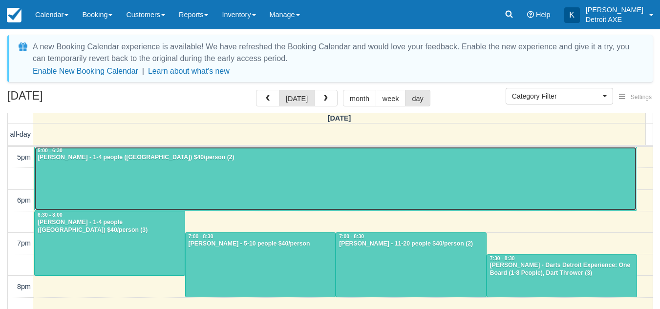
click at [262, 183] on div at bounding box center [335, 179] width 601 height 64
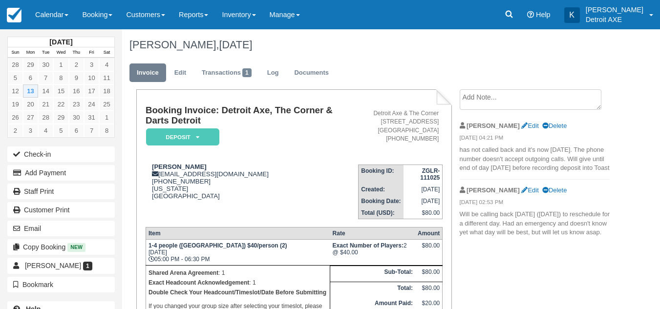
scroll to position [112, 0]
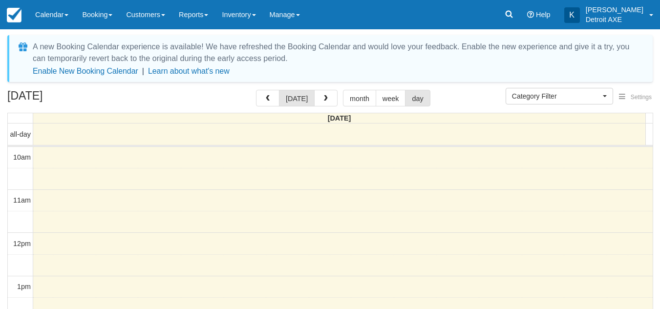
select select
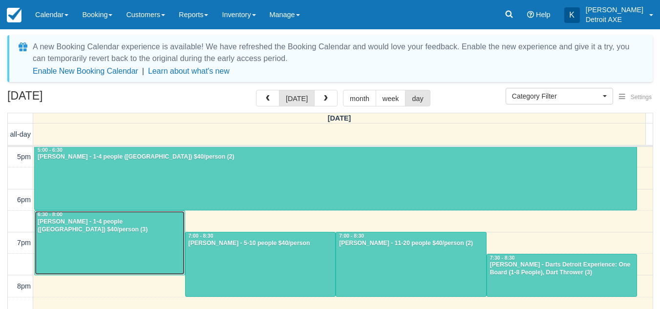
click at [144, 246] on div at bounding box center [110, 243] width 150 height 64
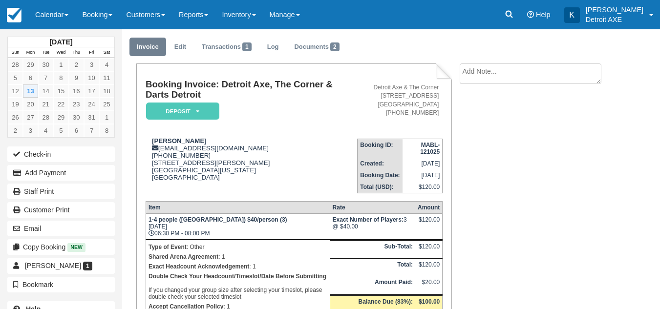
scroll to position [25, 0]
click at [86, 22] on link "Booking" at bounding box center [97, 14] width 44 height 29
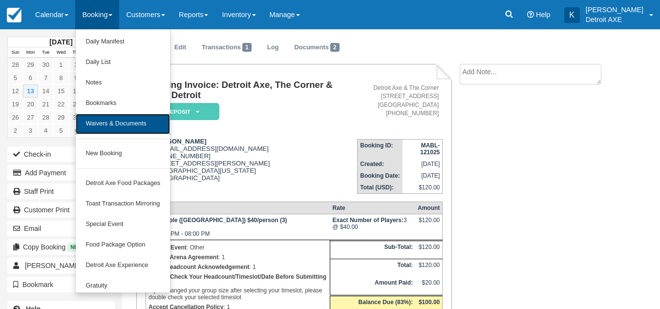
click at [130, 123] on link "Waivers & Documents" at bounding box center [123, 124] width 94 height 21
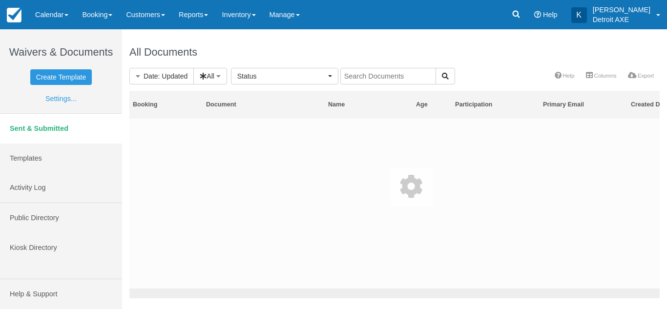
select select
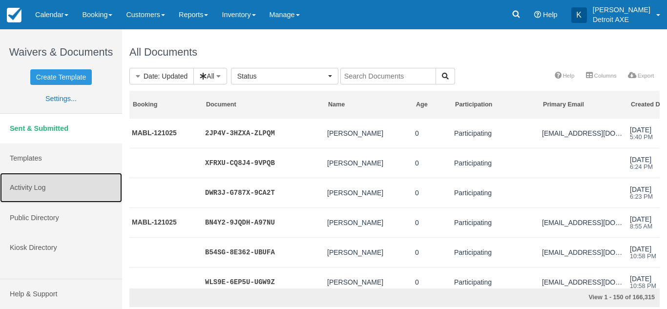
click at [57, 187] on link "Activity Log" at bounding box center [61, 188] width 122 height 30
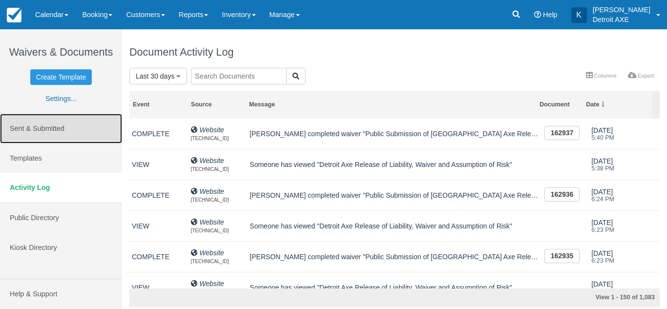
click at [59, 133] on link "Sent & Submitted" at bounding box center [61, 129] width 122 height 30
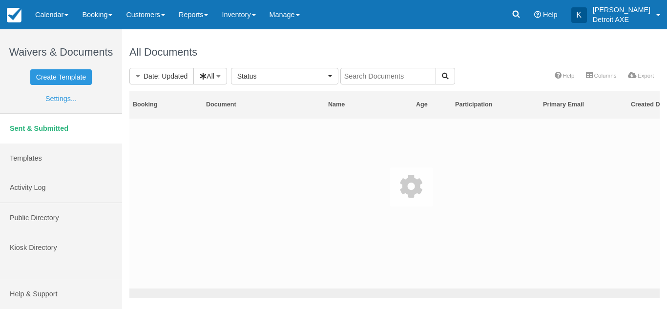
select select
